Goal: Navigation & Orientation: Find specific page/section

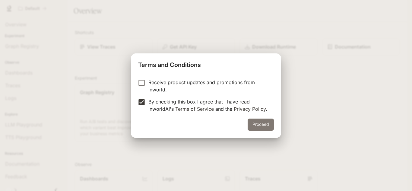
click at [260, 121] on button "Proceed" at bounding box center [261, 125] width 26 height 12
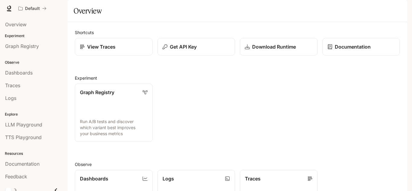
scroll to position [152, 0]
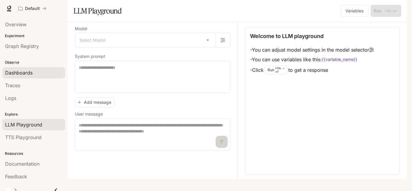
click at [46, 72] on div "Dashboards" at bounding box center [33, 72] width 57 height 7
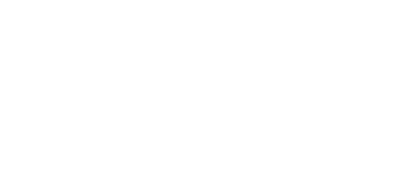
click at [46, 0] on html at bounding box center [206, 0] width 412 height 0
